Goal: Transaction & Acquisition: Purchase product/service

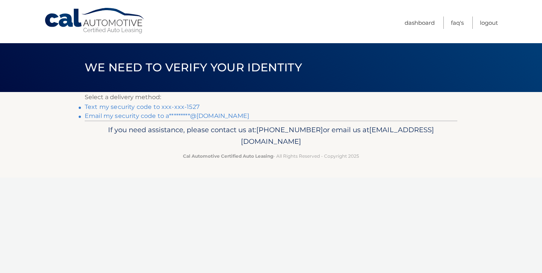
click at [184, 106] on link "Text my security code to xxx-xxx-1527" at bounding box center [142, 106] width 115 height 7
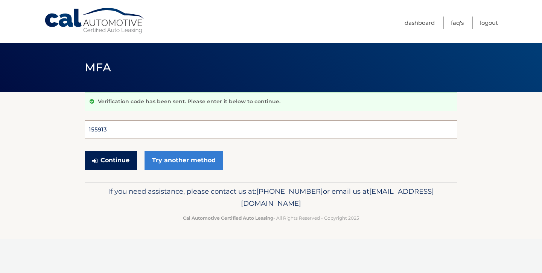
type input "155913"
click at [111, 160] on button "Continue" at bounding box center [111, 160] width 52 height 19
click at [118, 159] on button "Continue" at bounding box center [111, 160] width 52 height 19
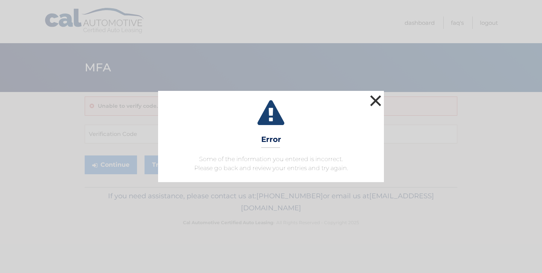
click at [375, 100] on button "×" at bounding box center [375, 100] width 15 height 15
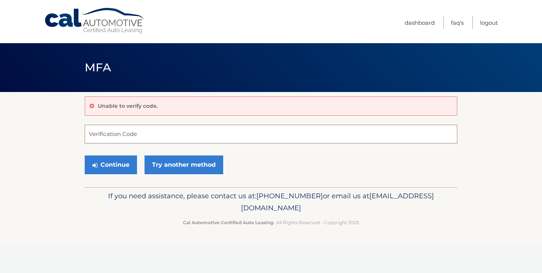
click at [156, 138] on input "Verification Code" at bounding box center [271, 134] width 372 height 19
click at [169, 167] on link "Try another method" at bounding box center [183, 165] width 79 height 19
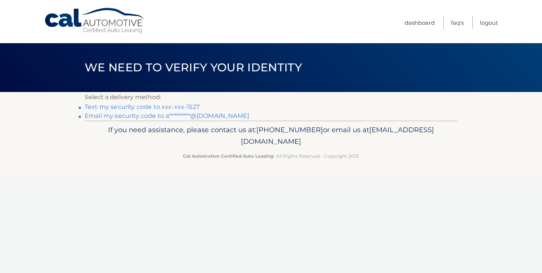
click at [150, 109] on link "Text my security code to xxx-xxx-1527" at bounding box center [142, 106] width 115 height 7
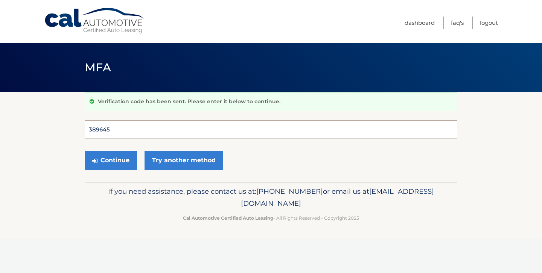
type input "389645"
click at [111, 160] on button "Continue" at bounding box center [111, 160] width 52 height 19
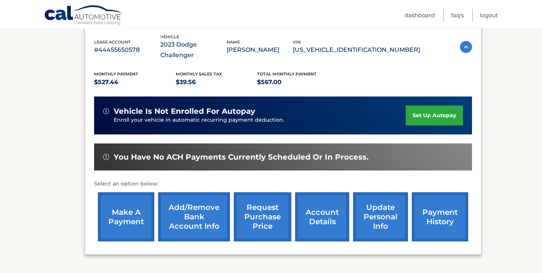
scroll to position [133, 0]
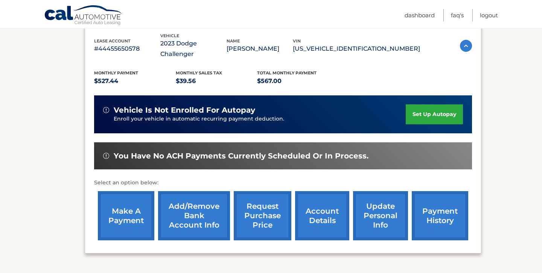
click at [427, 211] on link "payment history" at bounding box center [440, 215] width 56 height 49
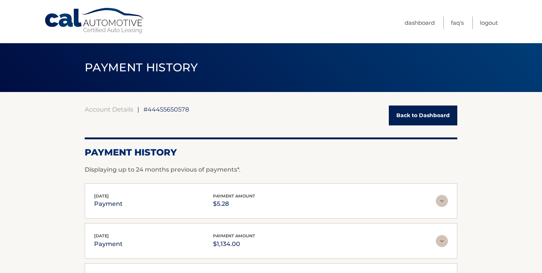
click at [406, 119] on link "Back to Dashboard" at bounding box center [423, 116] width 68 height 20
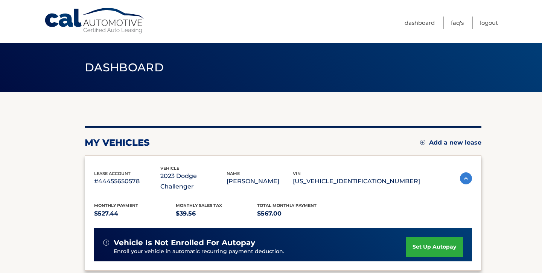
click at [408, 117] on div "my vehicles Add a new lease lease account #44455650578 vehicle 2023 Dodge Chall…" at bounding box center [283, 193] width 396 height 202
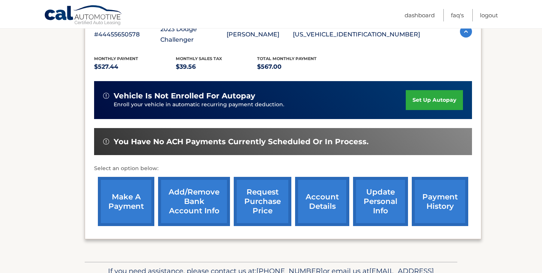
scroll to position [118, 0]
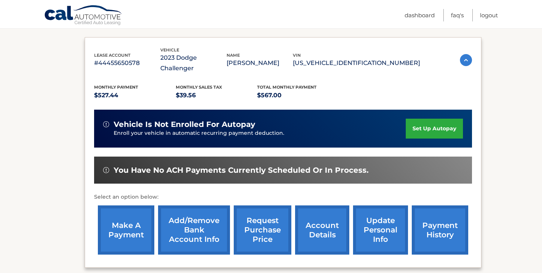
click at [132, 213] on link "make a payment" at bounding box center [126, 230] width 56 height 49
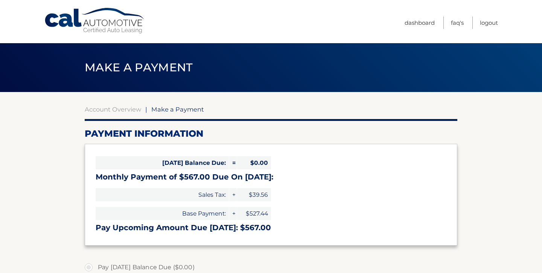
select select "NTQxYzFlMTYtYmQ4Mi00ZWJkLWFjNTAtMDcyMDdjY2RmMTQ4"
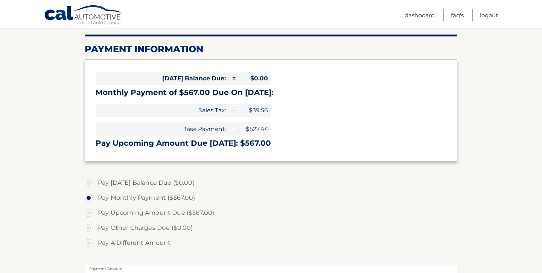
scroll to position [92, 0]
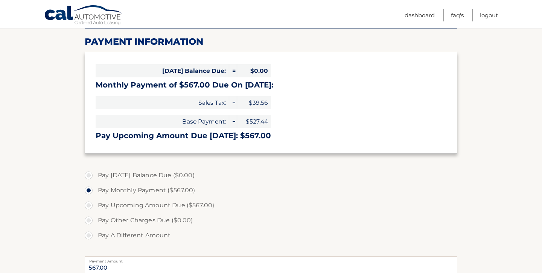
click at [90, 207] on label "Pay Upcoming Amount Due ($567.00)" at bounding box center [271, 205] width 372 height 15
click at [90, 207] on input "Pay Upcoming Amount Due ($567.00)" at bounding box center [92, 204] width 8 height 12
radio input "true"
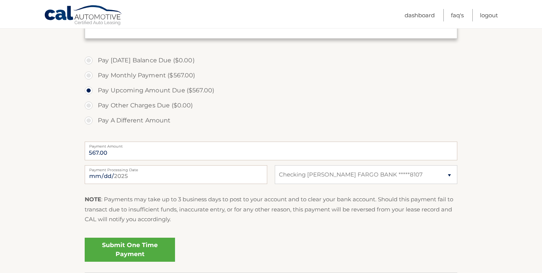
scroll to position [209, 0]
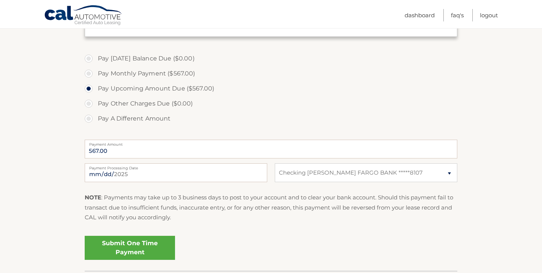
click at [150, 247] on link "Submit One Time Payment" at bounding box center [130, 248] width 90 height 24
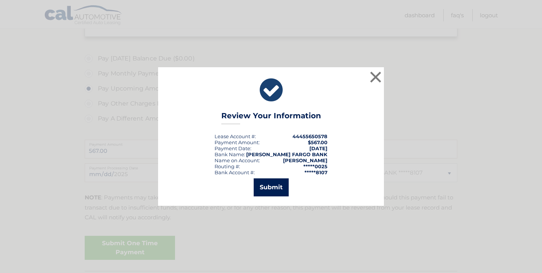
click at [265, 189] on button "Submit" at bounding box center [271, 188] width 35 height 18
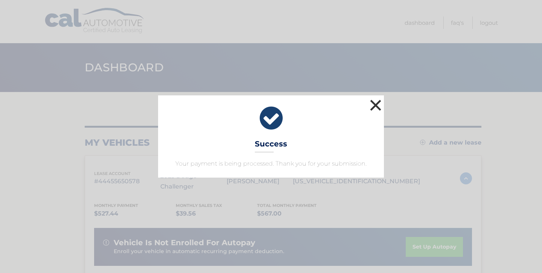
click at [374, 106] on button "×" at bounding box center [375, 105] width 15 height 15
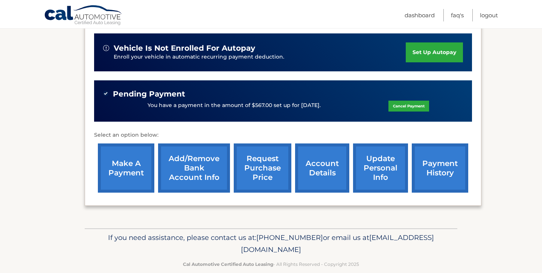
scroll to position [194, 0]
